Goal: Task Accomplishment & Management: Complete application form

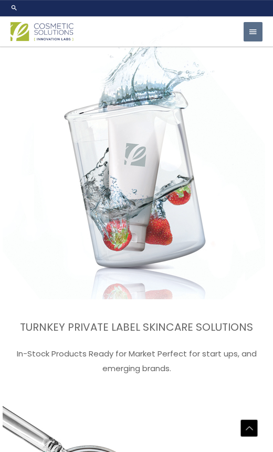
scroll to position [2127, 0]
click at [261, 40] on button "Main Menu" at bounding box center [253, 32] width 19 height 20
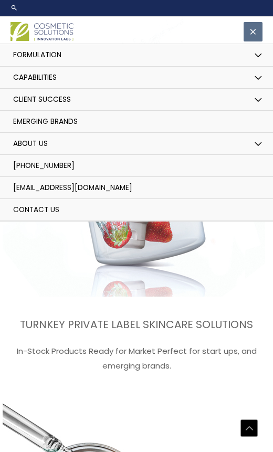
click at [248, 57] on button "Menu Toggle" at bounding box center [259, 55] width 22 height 23
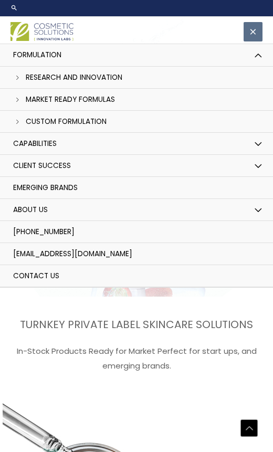
click at [250, 142] on button "Menu Toggle" at bounding box center [259, 144] width 22 height 23
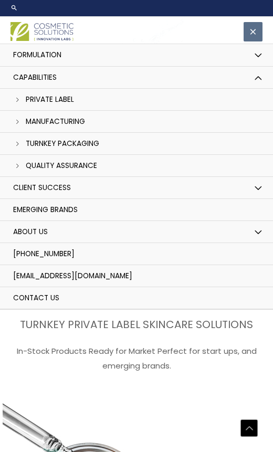
click at [68, 108] on link "Private Label" at bounding box center [136, 100] width 273 height 22
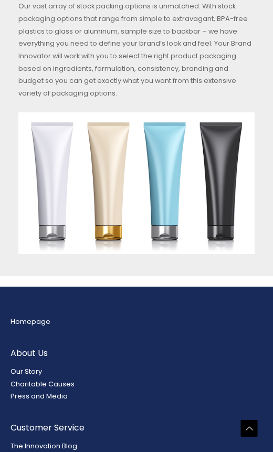
scroll to position [2369, 0]
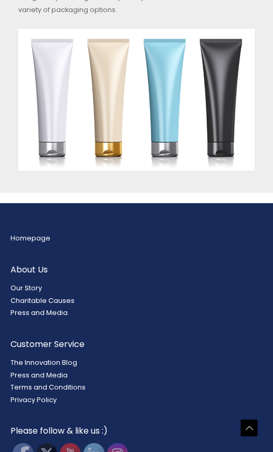
click at [40, 296] on link "Charitable Causes" at bounding box center [43, 300] width 64 height 9
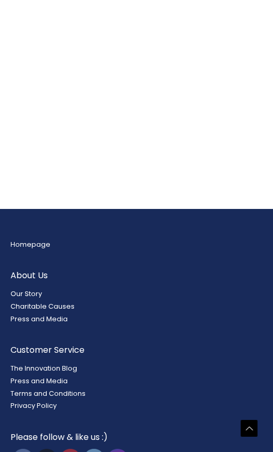
scroll to position [884, 0]
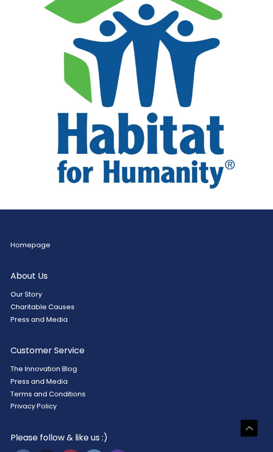
click at [18, 302] on link "Charitable Causes" at bounding box center [43, 306] width 64 height 9
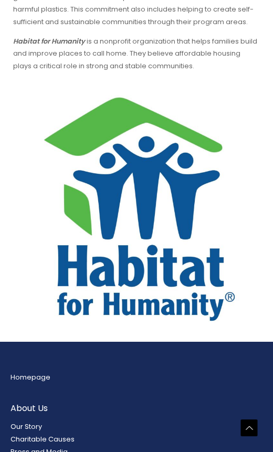
scroll to position [752, 0]
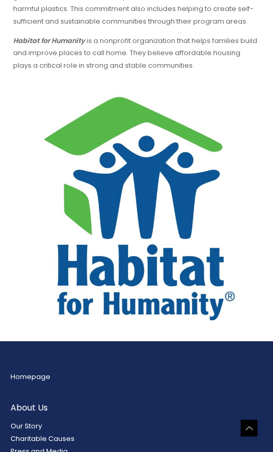
click at [25, 422] on link "Our Story" at bounding box center [27, 426] width 32 height 9
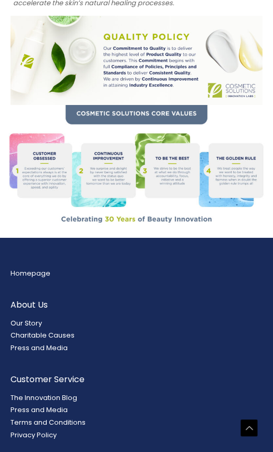
scroll to position [1212, 0]
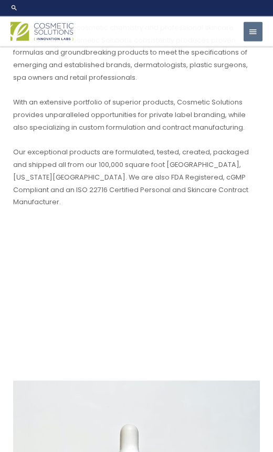
click at [249, 40] on span "button" at bounding box center [252, 32] width 9 height 20
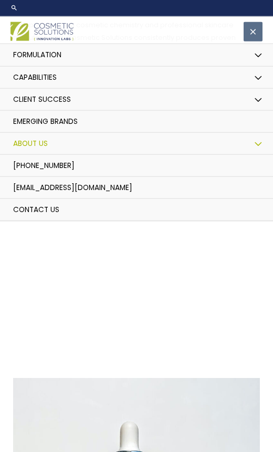
click at [46, 208] on span "Contact Us" at bounding box center [36, 210] width 46 height 10
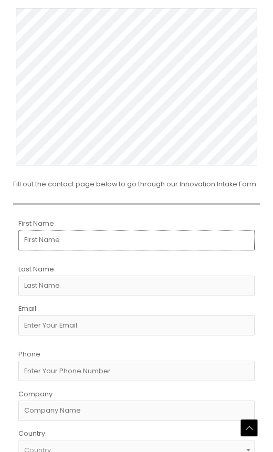
click at [196, 234] on input "First Name" at bounding box center [136, 240] width 236 height 20
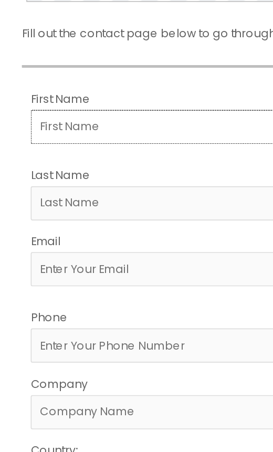
type input "iria"
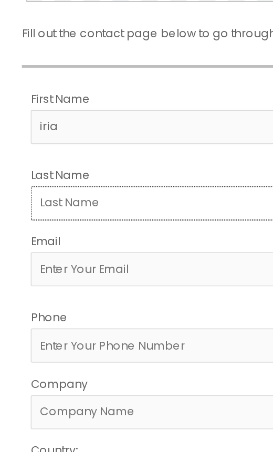
type input "portals [PERSON_NAME]"
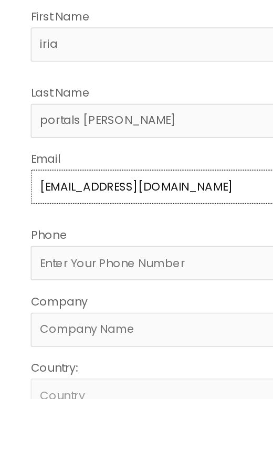
type input "[EMAIL_ADDRESS][DOMAIN_NAME]"
click at [116, 361] on input "Phone" at bounding box center [136, 371] width 236 height 20
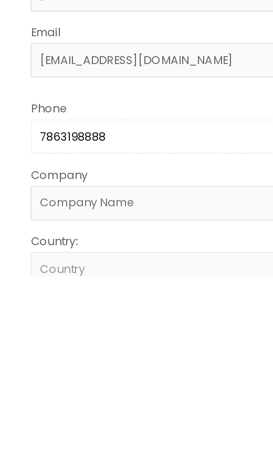
type input "7863198888"
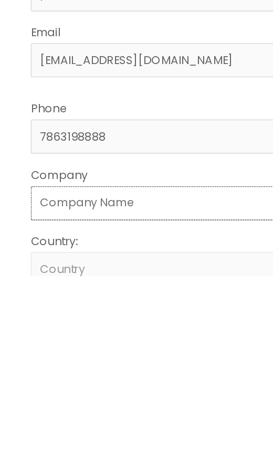
click at [116, 399] on input "Company" at bounding box center [136, 409] width 236 height 20
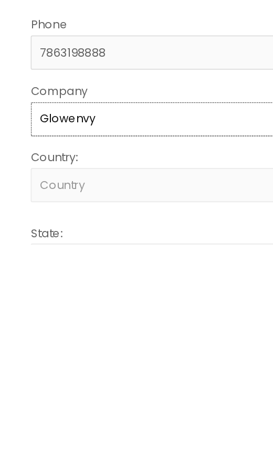
type input "Glowenvy"
click at [119, 412] on span "Country" at bounding box center [136, 416] width 225 height 9
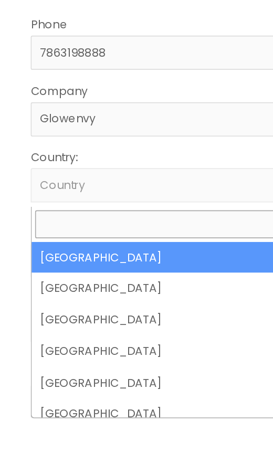
select select "[GEOGRAPHIC_DATA]"
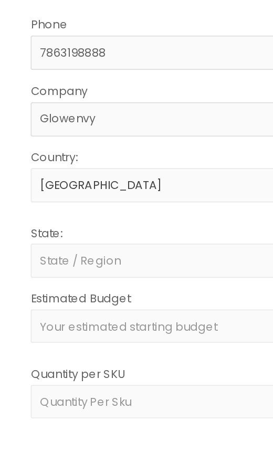
click at [111, 333] on span "State / Region" at bounding box center [136, 337] width 225 height 9
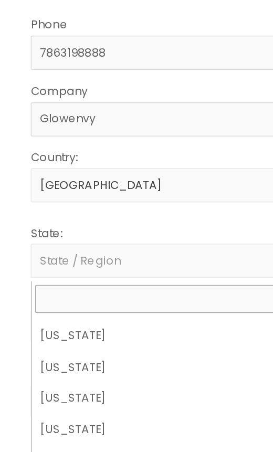
scroll to position [186, 0]
select select "[US_STATE]"
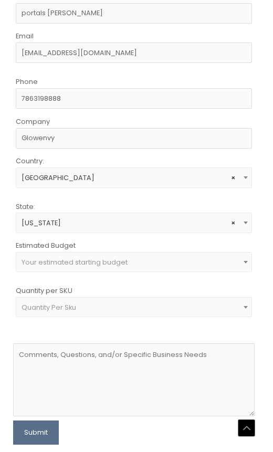
scroll to position [578, 0]
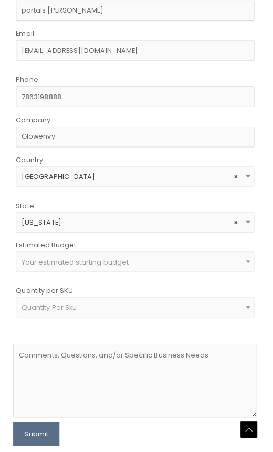
click at [238, 258] on span "Your estimated starting budget" at bounding box center [136, 262] width 225 height 9
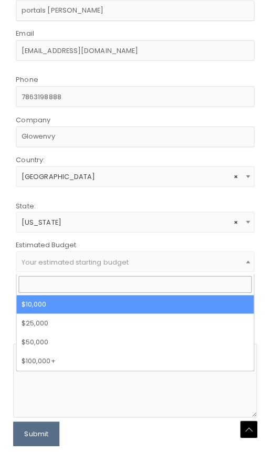
select select "10000"
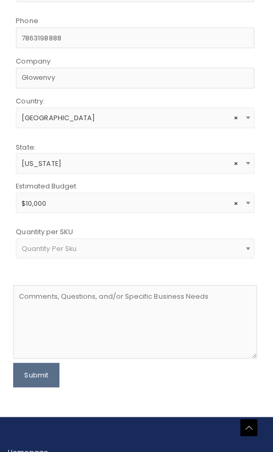
scroll to position [635, 0]
click at [249, 204] on span at bounding box center [249, 205] width 12 height 14
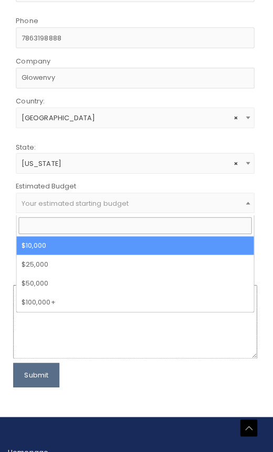
click at [205, 349] on textarea at bounding box center [137, 324] width 242 height 74
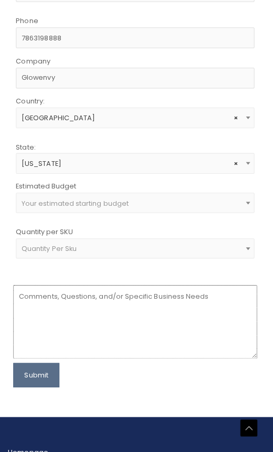
scroll to position [634, 0]
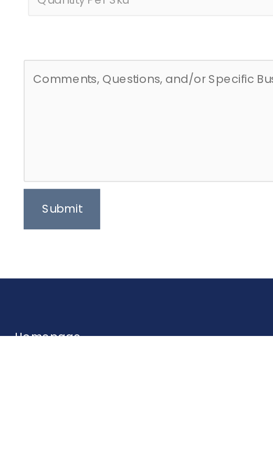
click at [43, 364] on button "Submit" at bounding box center [39, 376] width 46 height 24
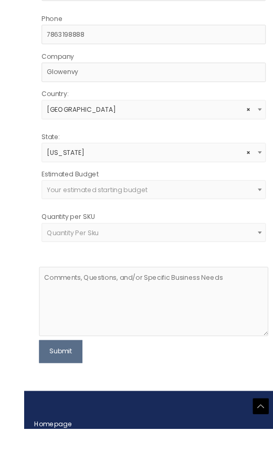
scroll to position [655, 0]
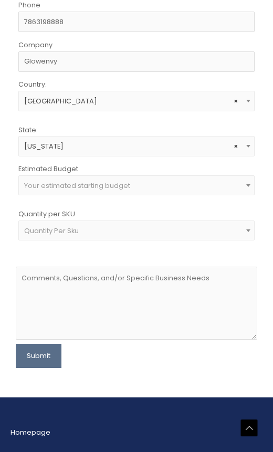
click at [242, 192] on span "Your estimated starting budget" at bounding box center [136, 185] width 236 height 20
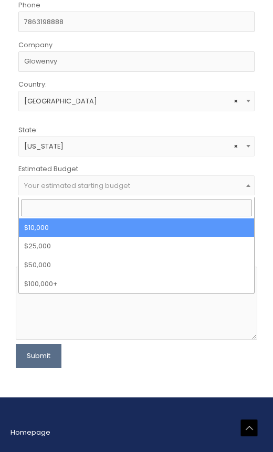
select select "10000"
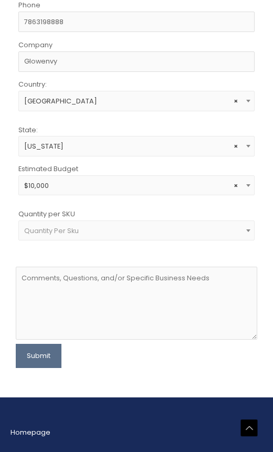
click at [244, 231] on span at bounding box center [249, 231] width 12 height 14
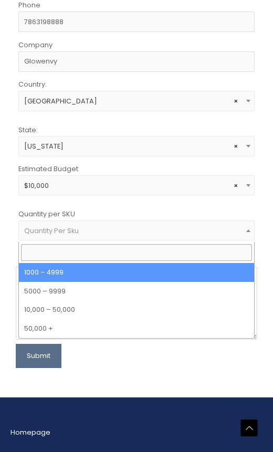
select select "10"
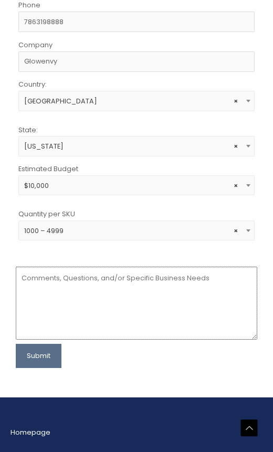
click at [147, 290] on textarea at bounding box center [137, 304] width 242 height 74
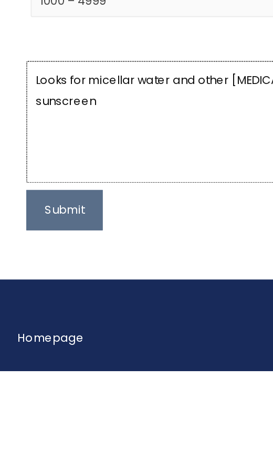
type textarea "Looks for micellar water and other [MEDICAL_DATA] products like sunscreen"
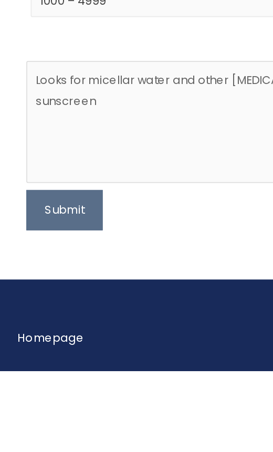
click at [37, 344] on button "Submit" at bounding box center [39, 356] width 46 height 24
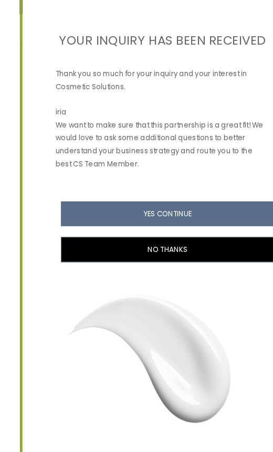
scroll to position [752, 0]
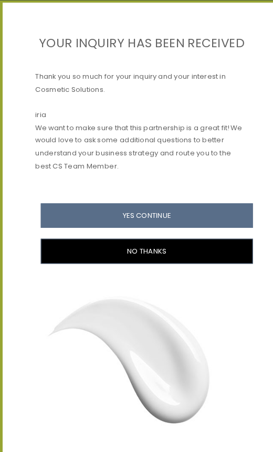
click at [205, 196] on button "YES CONTINUE" at bounding box center [141, 208] width 205 height 24
